Goal: Task Accomplishment & Management: Use online tool/utility

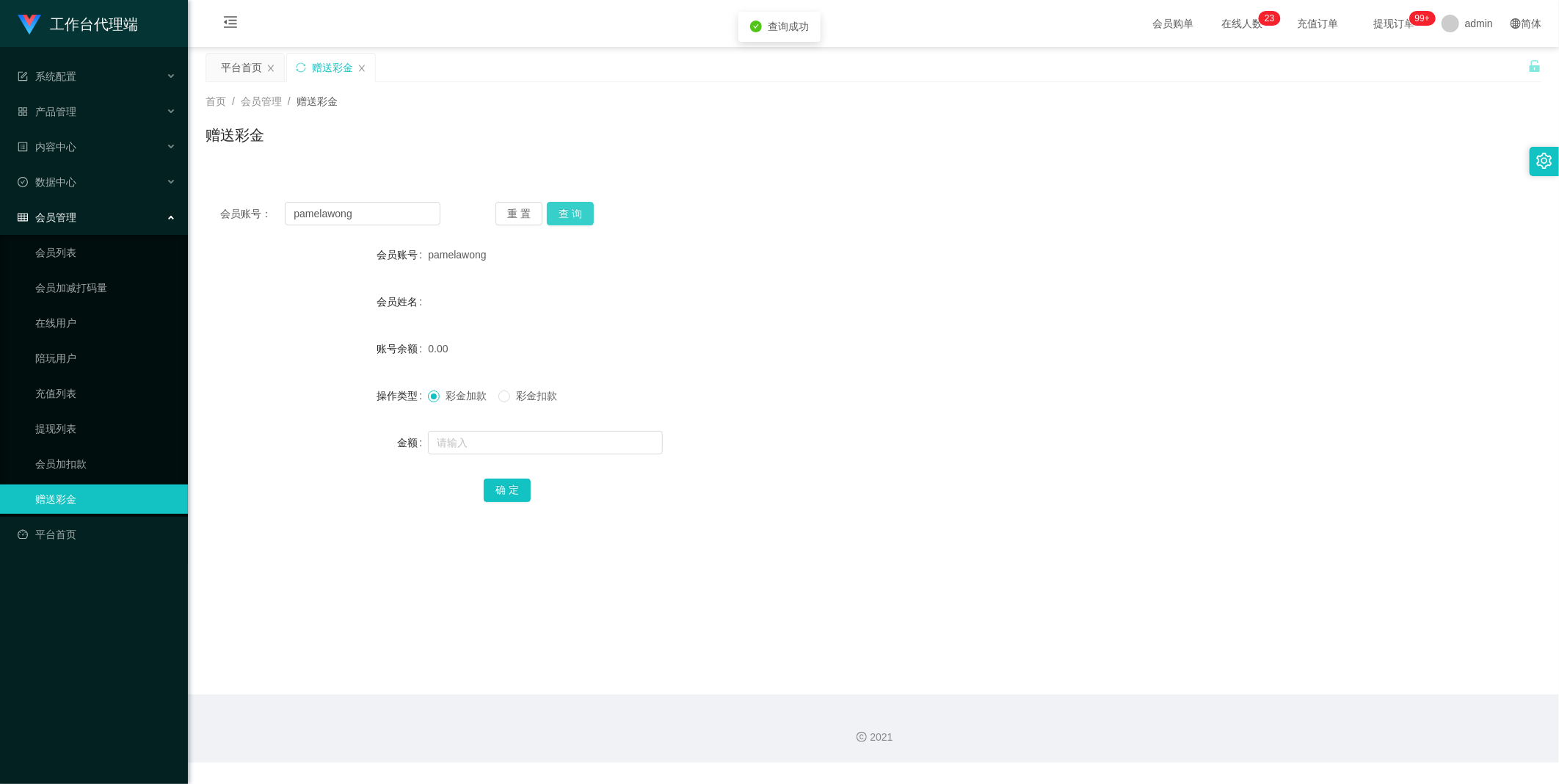
click at [555, 215] on button "查 询" at bounding box center [570, 213] width 47 height 24
click at [514, 450] on input "text" at bounding box center [545, 442] width 235 height 24
type input "100"
click at [508, 494] on button "确 定" at bounding box center [507, 490] width 47 height 24
click at [519, 389] on span "彩金扣款" at bounding box center [536, 395] width 53 height 12
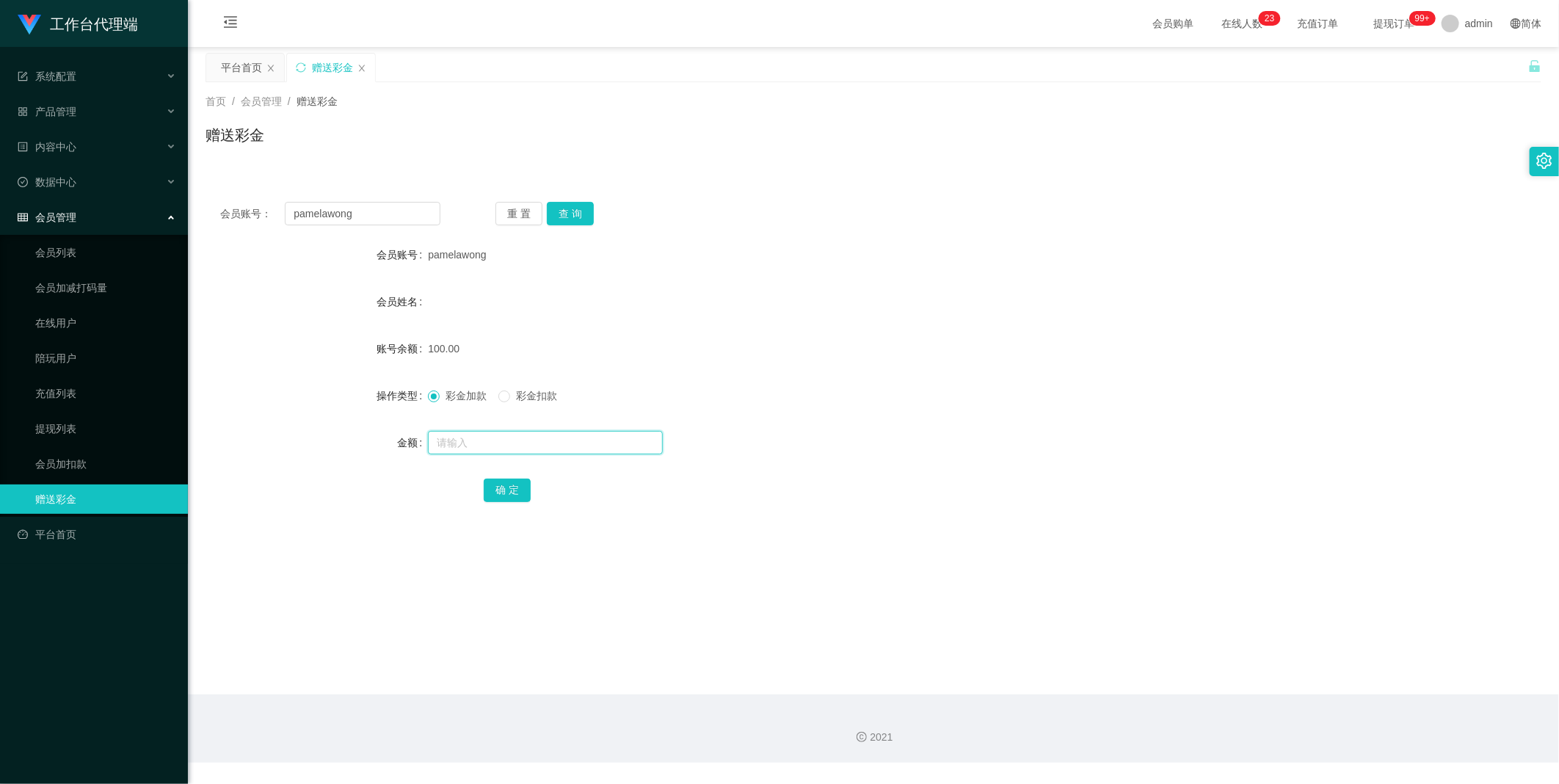
click at [504, 431] on input "text" at bounding box center [545, 442] width 235 height 24
click at [535, 405] on div "彩金加款 彩金扣款" at bounding box center [817, 395] width 780 height 29
click at [534, 408] on div "彩金加款 彩金扣款" at bounding box center [817, 395] width 780 height 29
click at [538, 396] on span "彩金扣款" at bounding box center [536, 395] width 53 height 12
click at [520, 448] on input "text" at bounding box center [545, 442] width 235 height 24
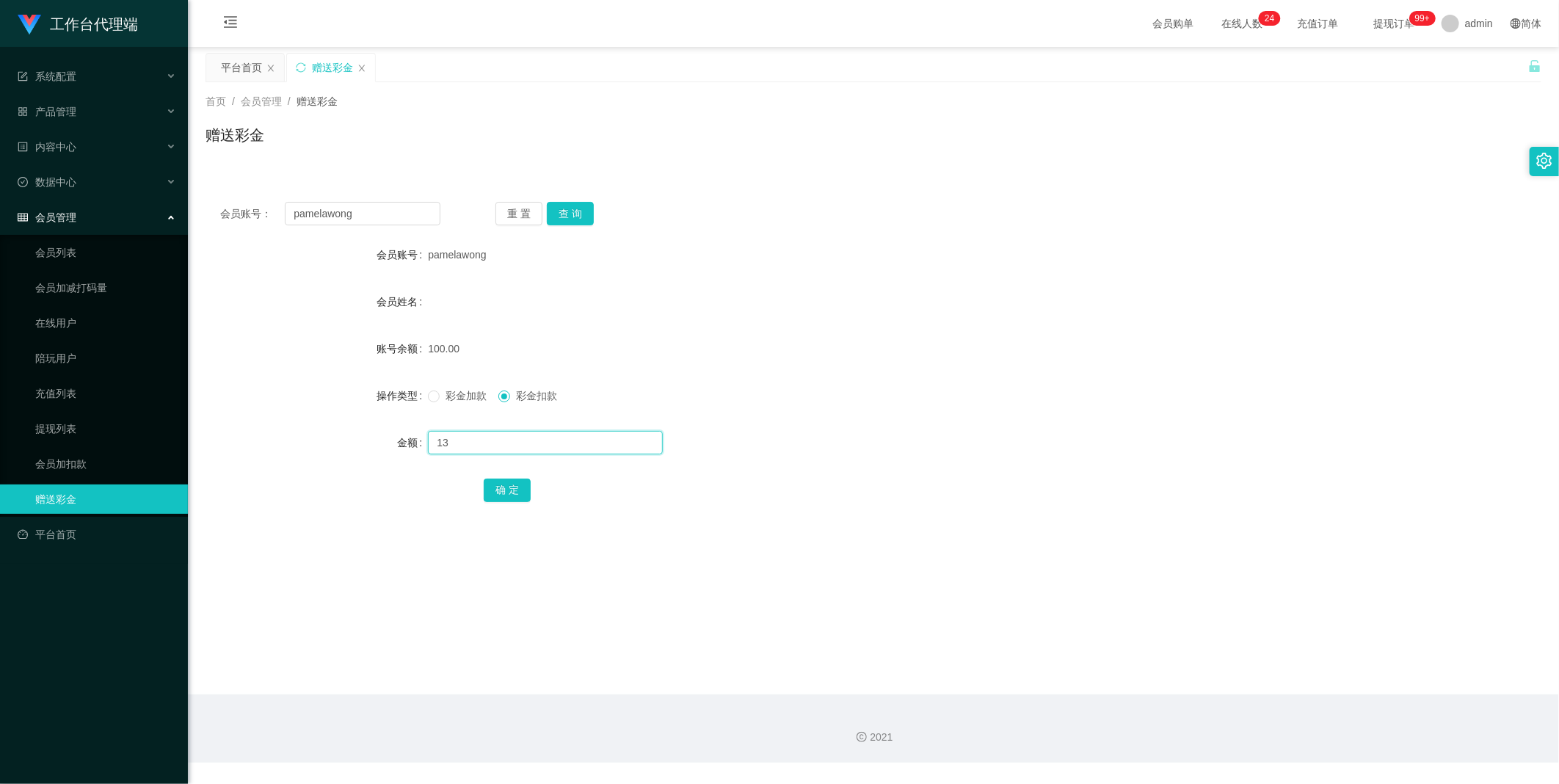
drag, startPoint x: 502, startPoint y: 448, endPoint x: 480, endPoint y: 442, distance: 22.8
click at [480, 442] on input "13" at bounding box center [545, 442] width 235 height 24
type input "130"
click at [512, 487] on button "确 定" at bounding box center [507, 490] width 47 height 24
